Goal: Navigation & Orientation: Find specific page/section

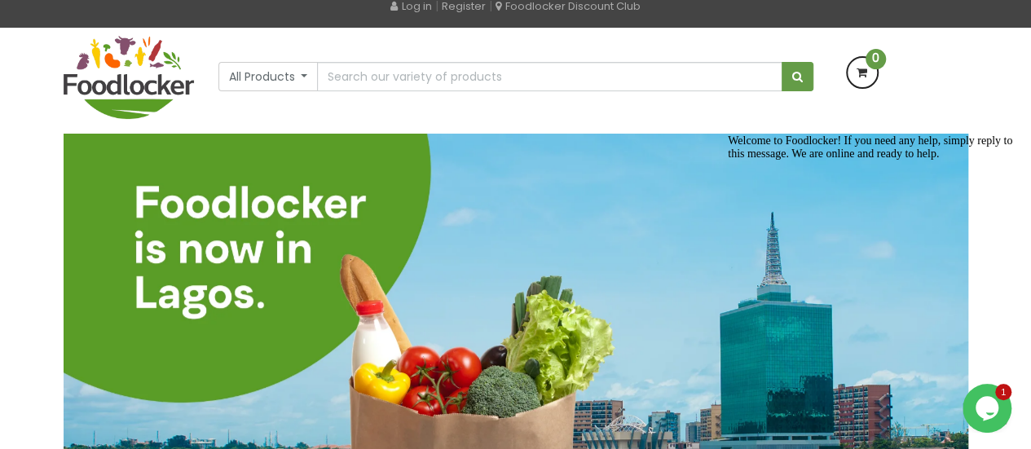
scroll to position [82, 0]
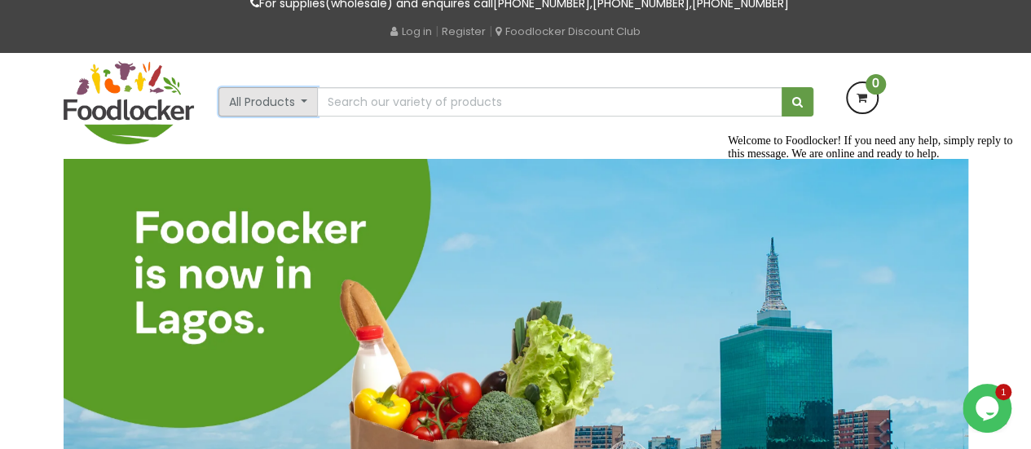
click at [302, 97] on button "All Products" at bounding box center [268, 101] width 100 height 29
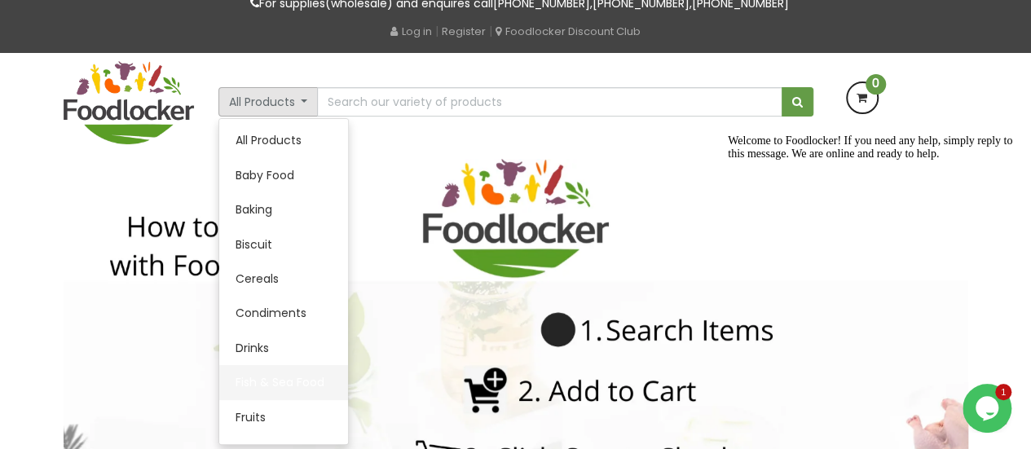
click at [291, 377] on link "Fish & Sea Food" at bounding box center [283, 382] width 129 height 34
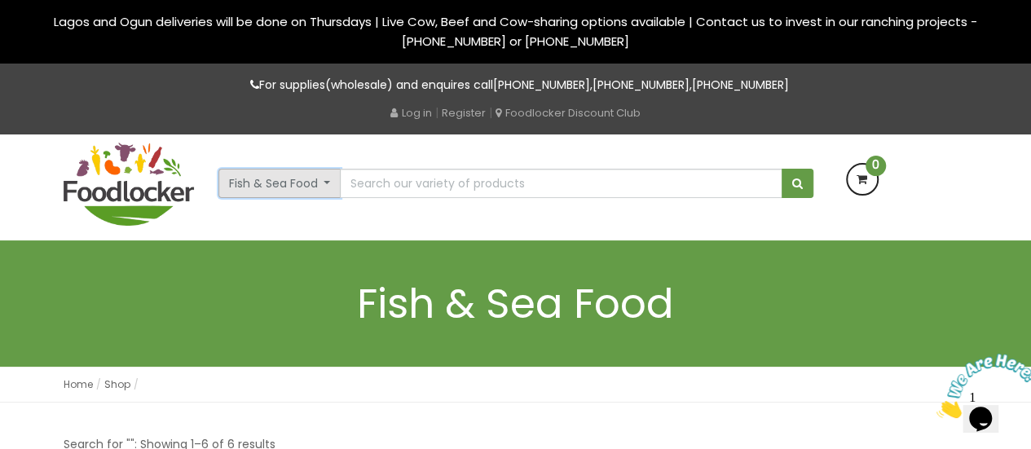
click at [324, 183] on button "Fish & Sea Food" at bounding box center [279, 183] width 123 height 29
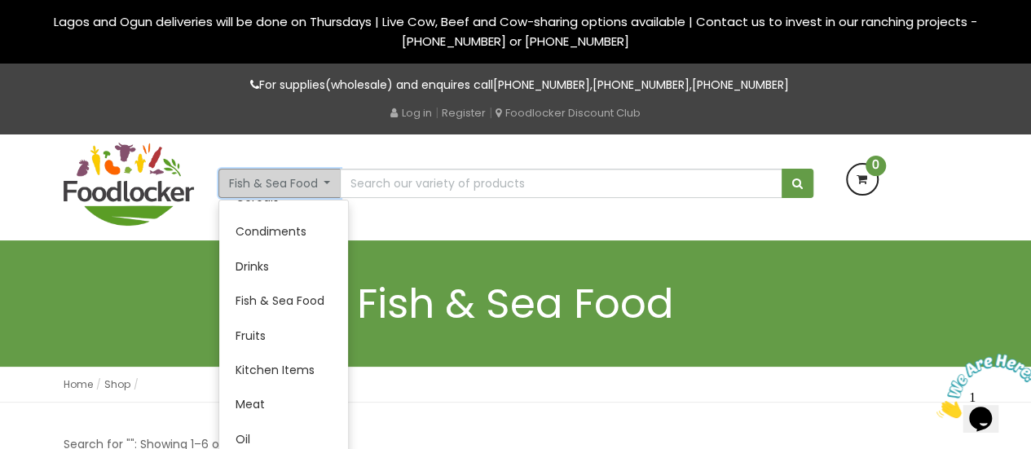
scroll to position [245, 0]
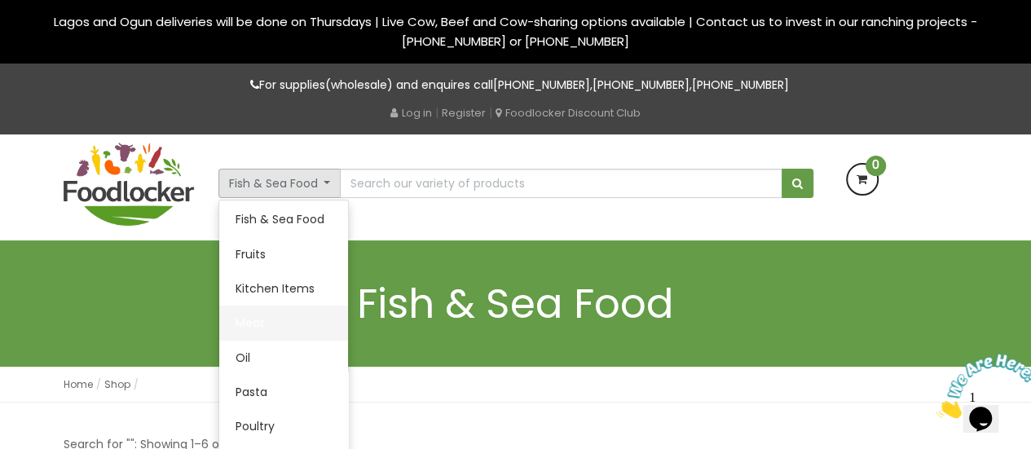
click at [247, 322] on link "Meat" at bounding box center [283, 323] width 129 height 34
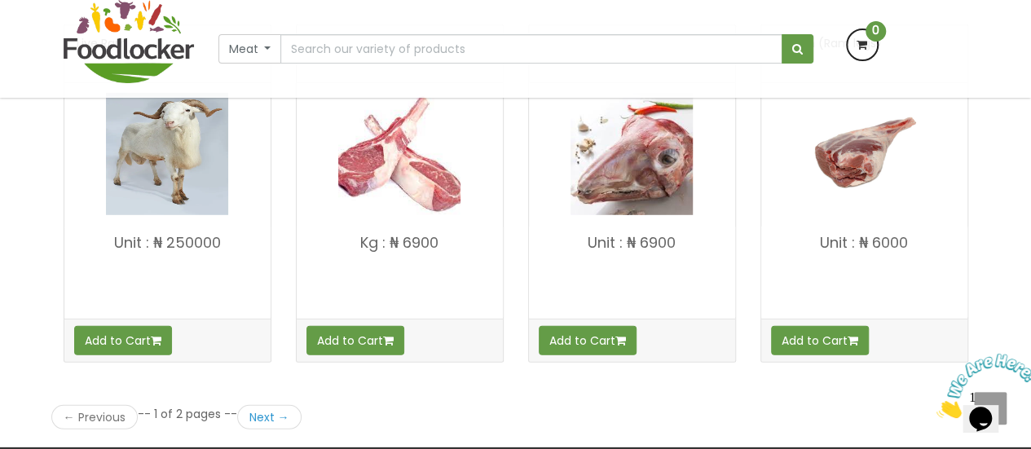
scroll to position [2201, 0]
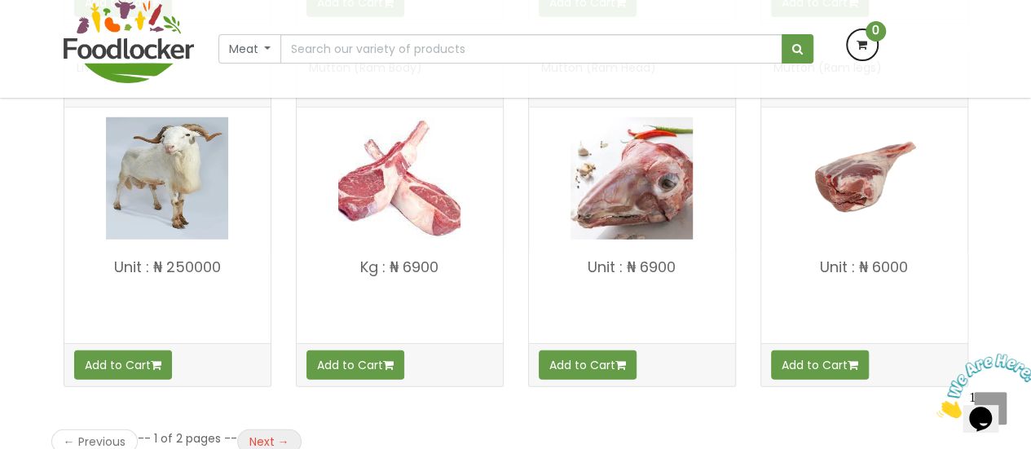
drag, startPoint x: 267, startPoint y: 426, endPoint x: 372, endPoint y: 308, distance: 157.6
click at [267, 430] on link "Next →" at bounding box center [269, 442] width 64 height 24
